Goal: Find contact information: Find contact information

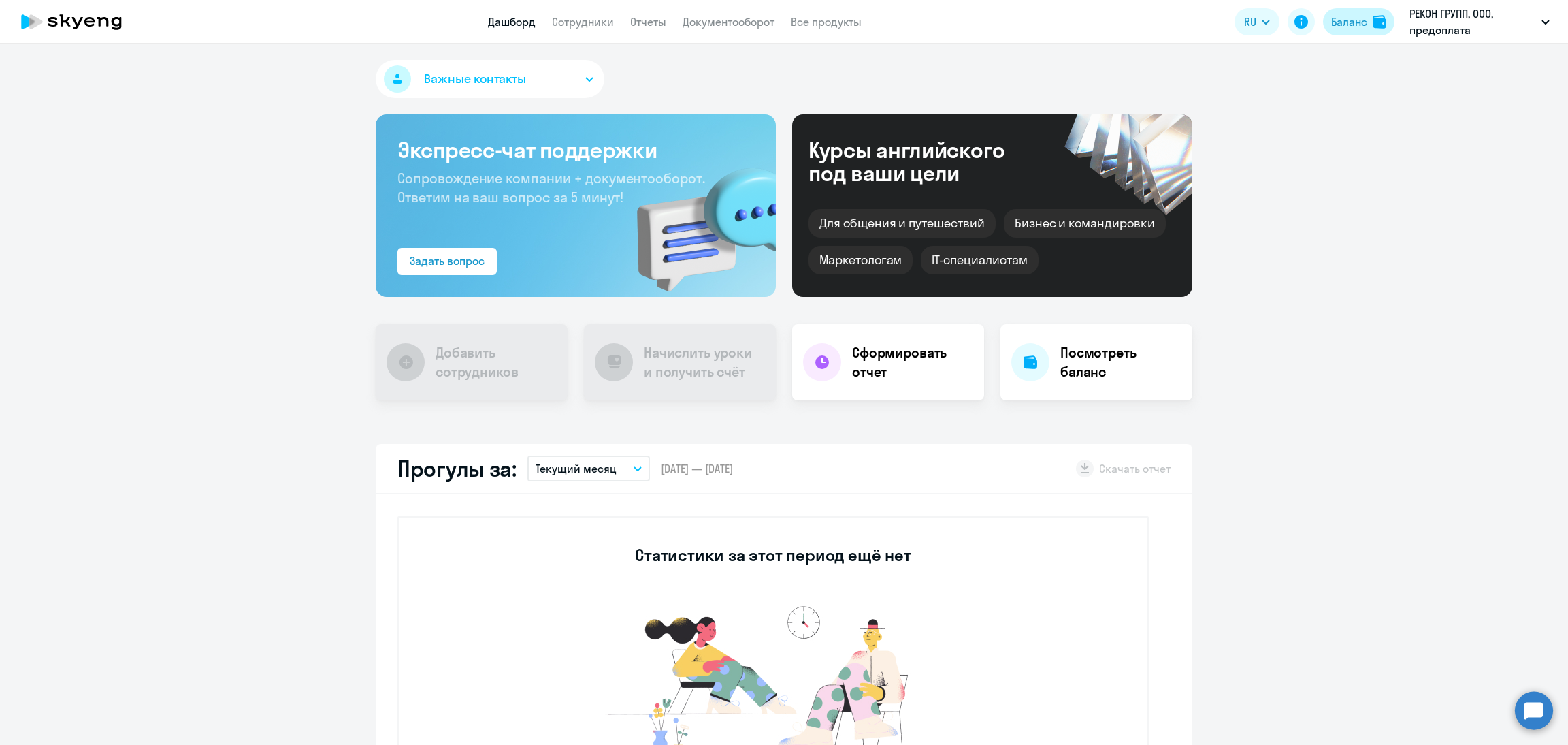
drag, startPoint x: 1359, startPoint y: 24, endPoint x: 1357, endPoint y: 34, distance: 10.2
click at [1359, 24] on div "Баланс" at bounding box center [1349, 22] width 36 height 17
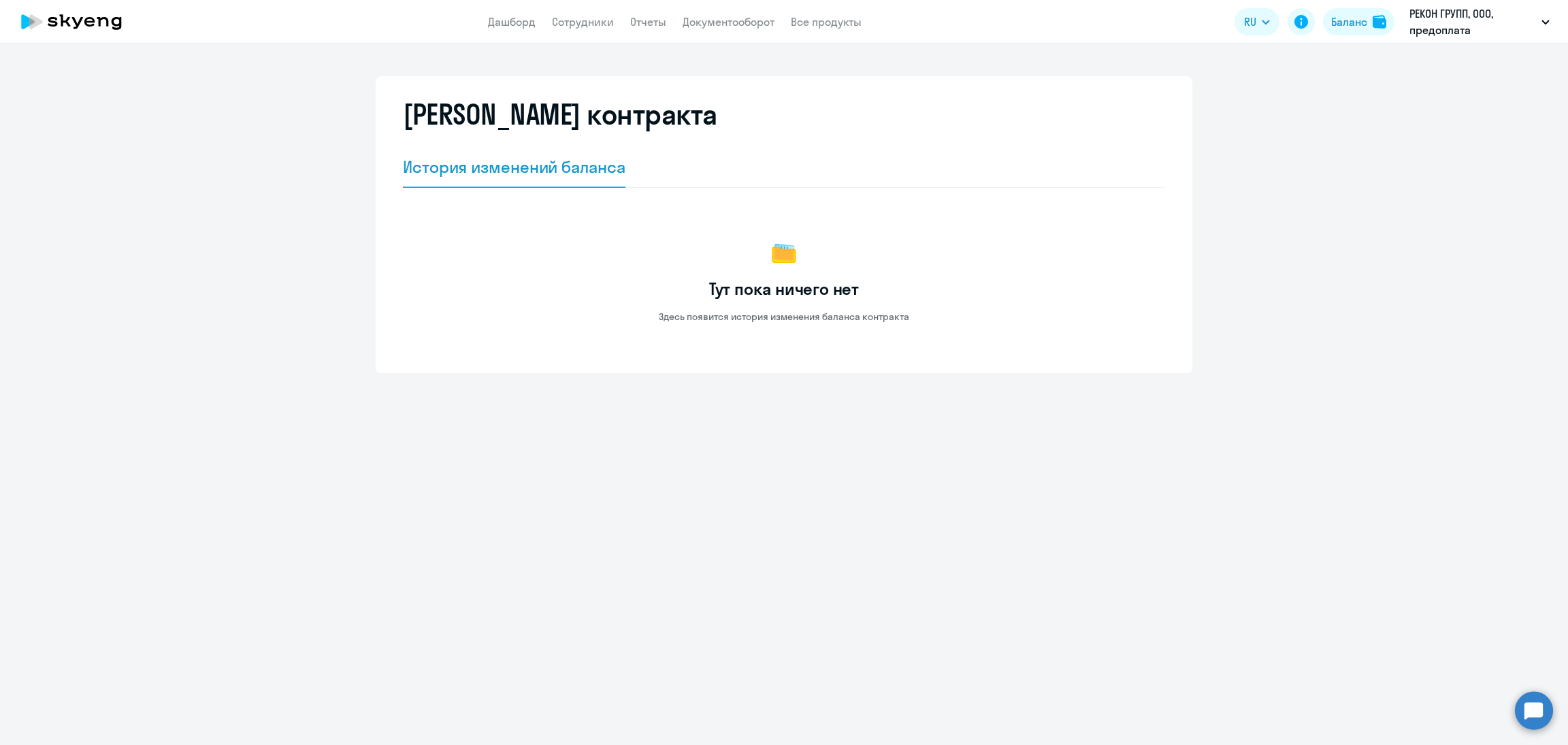
click at [571, 31] on app-header "Дашборд Сотрудники Отчеты Документооборот Все продукты Дашборд Сотрудники Отчет…" at bounding box center [784, 22] width 1568 height 44
click at [586, 20] on link "Сотрудники" at bounding box center [583, 22] width 62 height 14
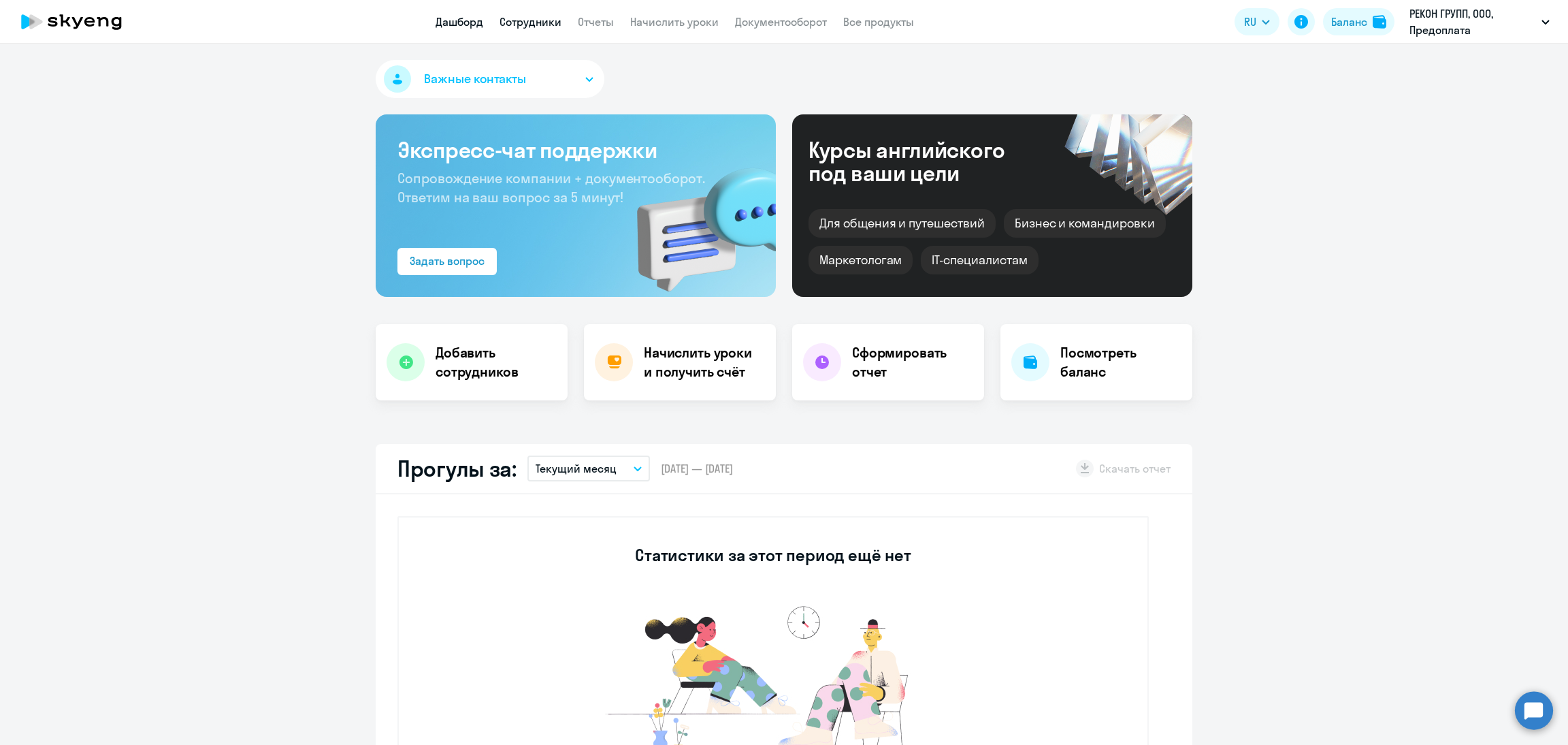
click at [534, 23] on link "Сотрудники" at bounding box center [531, 22] width 62 height 14
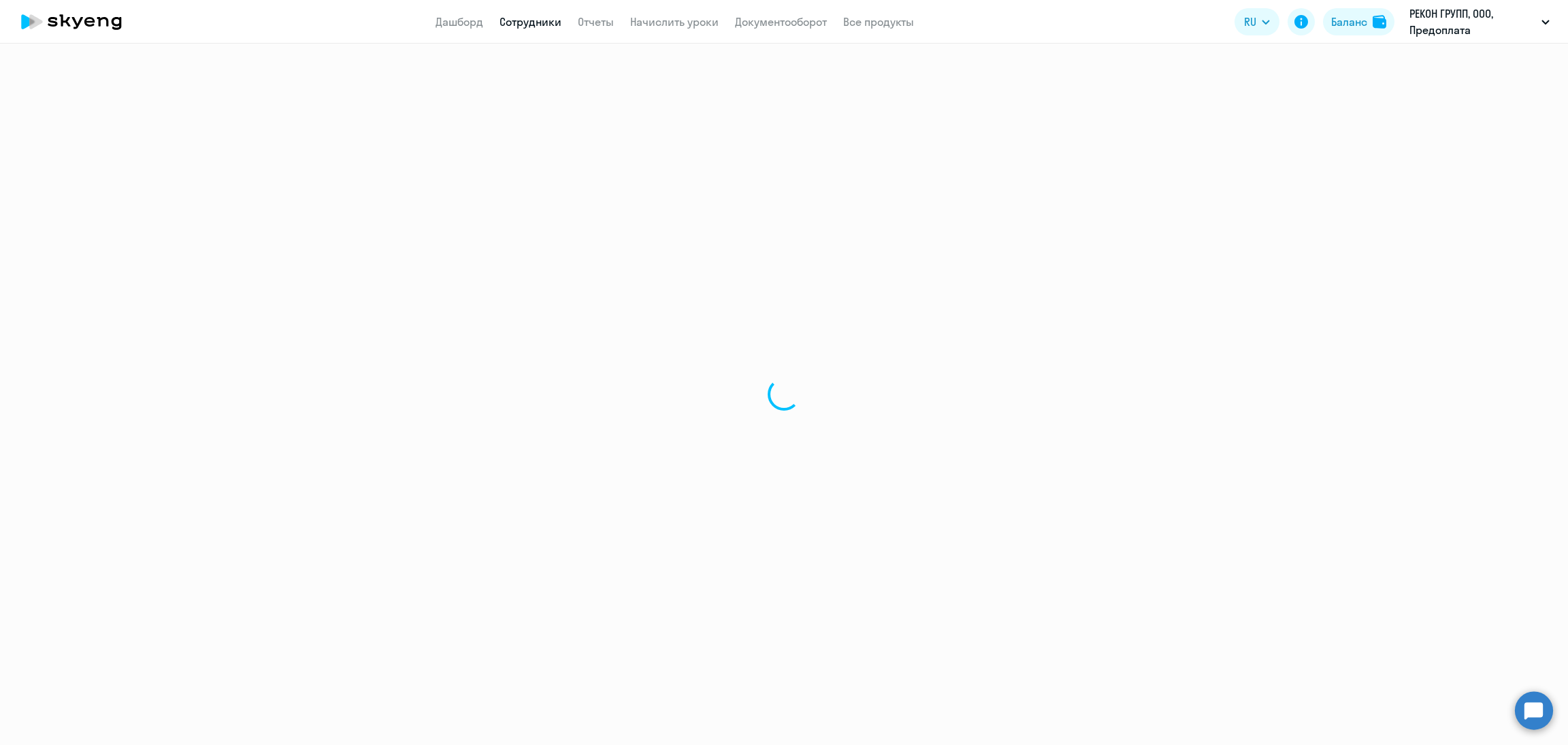
select select "30"
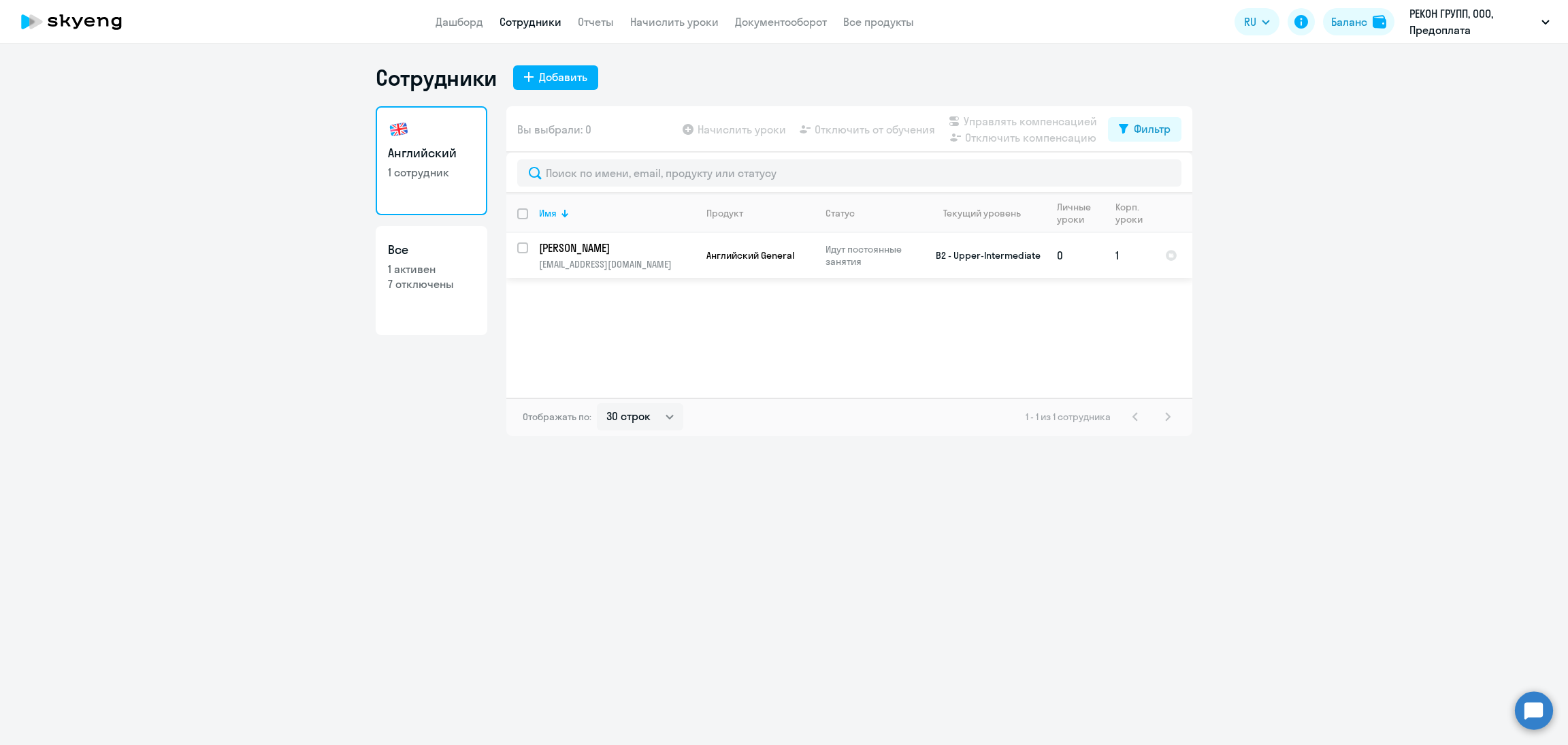
click at [799, 265] on td "Английский General" at bounding box center [755, 254] width 119 height 45
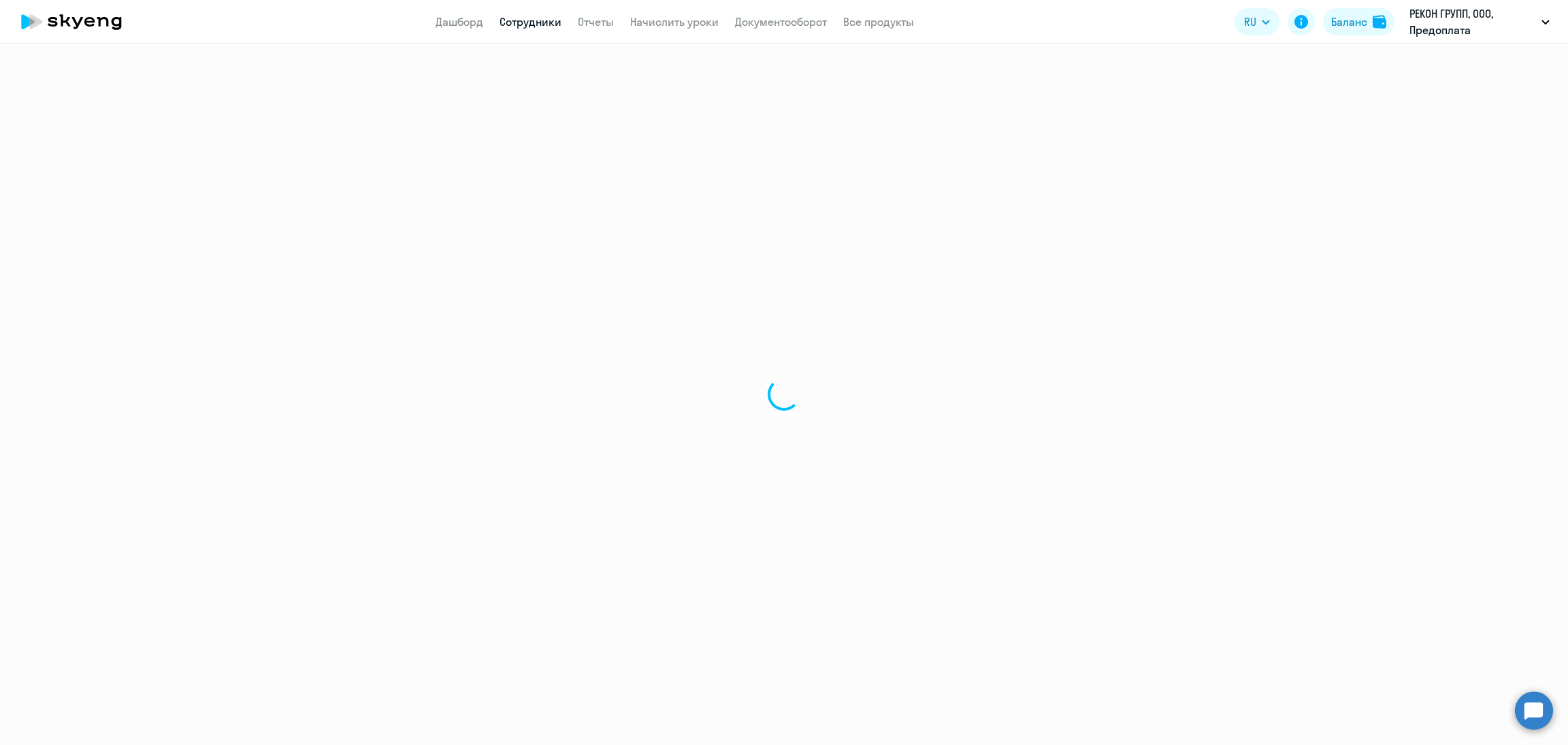
select select "english"
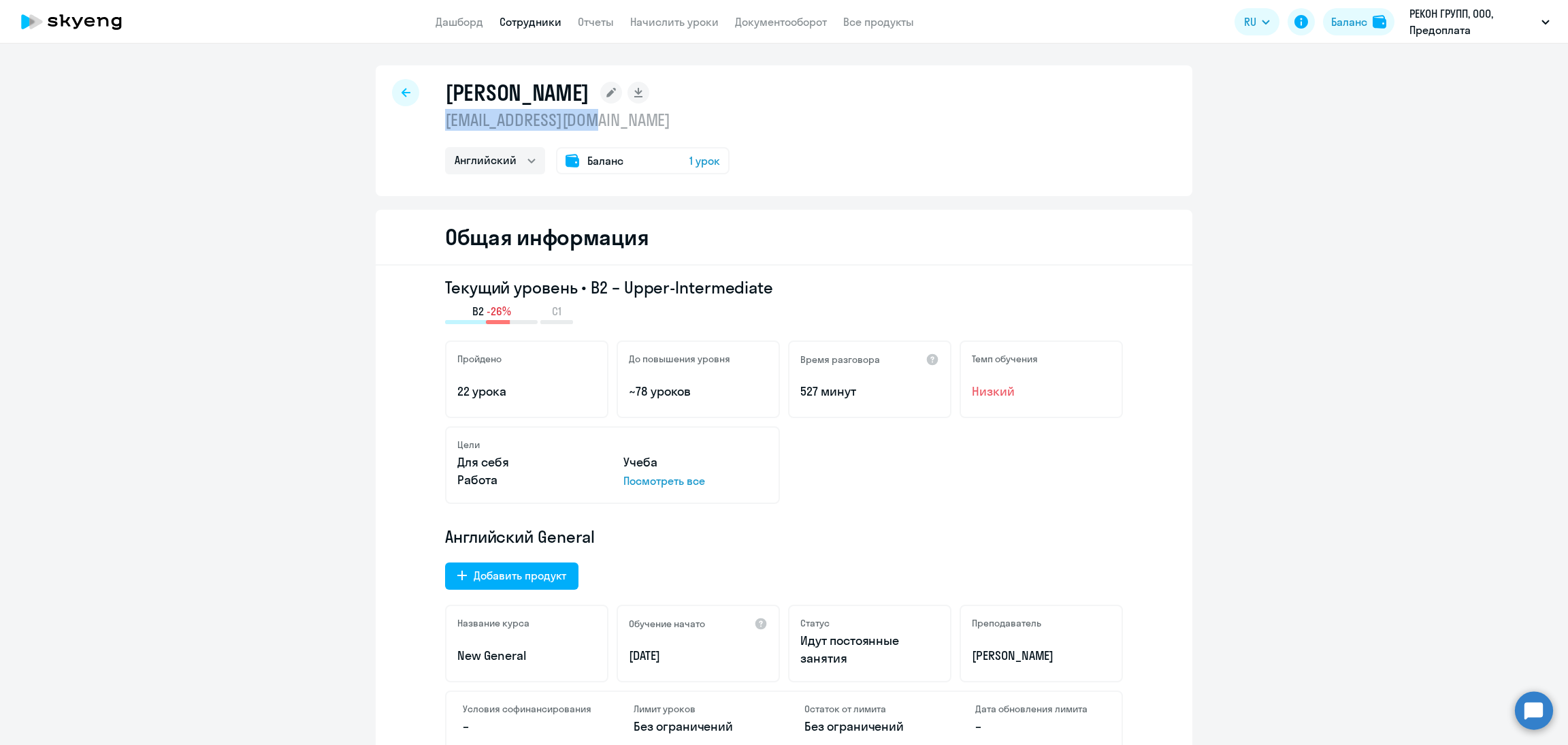
drag, startPoint x: 668, startPoint y: 118, endPoint x: 441, endPoint y: 116, distance: 227.0
click at [445, 116] on p "sdembirel@gotrg.com" at bounding box center [586, 120] width 284 height 22
copy p "sdembirel@gotrg.com"
